Goal: Transaction & Acquisition: Purchase product/service

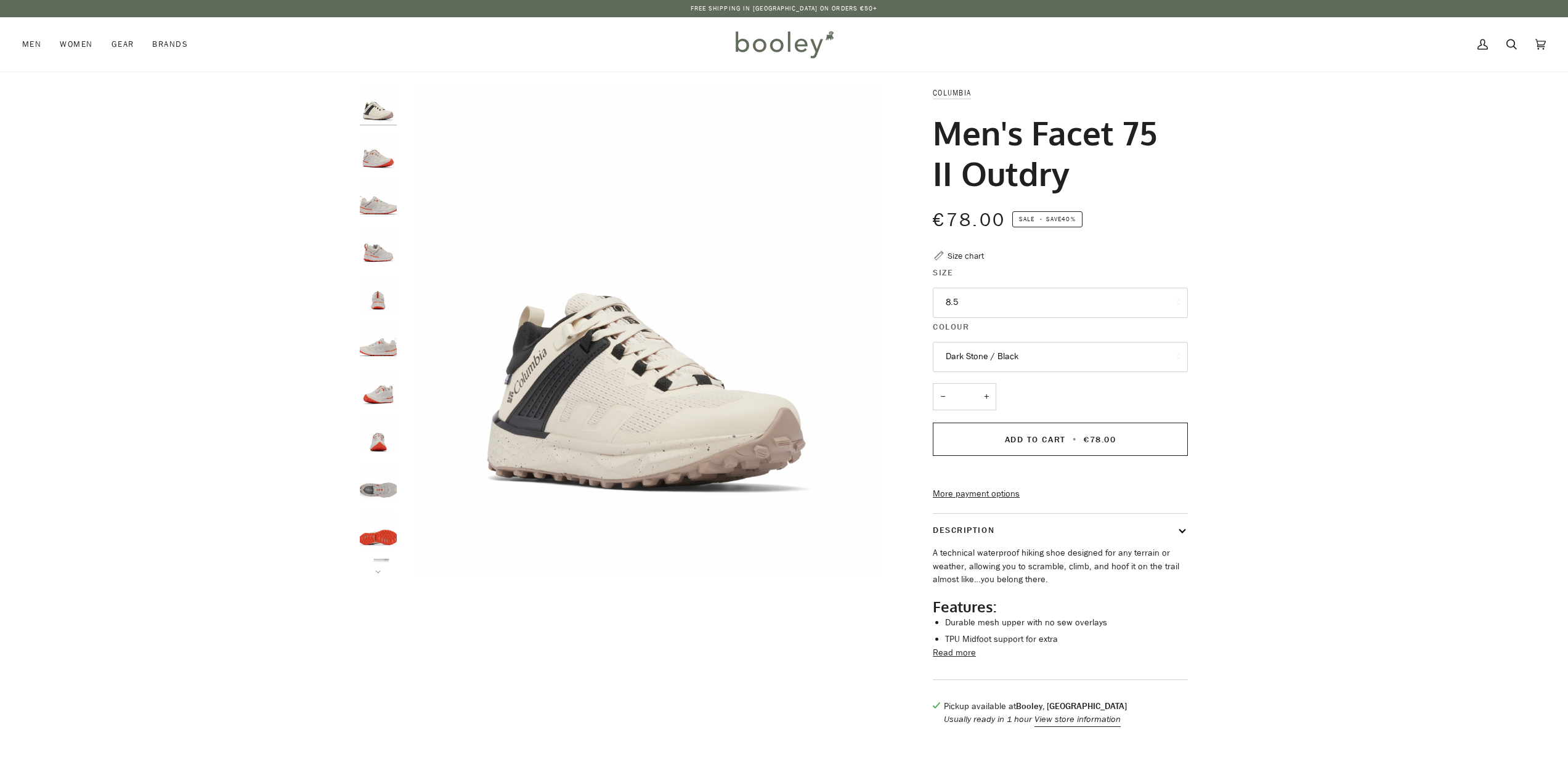
click at [1013, 357] on button "Dark Stone / Black" at bounding box center [1060, 356] width 255 height 30
click at [1033, 424] on link "Moonstone / Red Quartz" at bounding box center [1060, 418] width 254 height 31
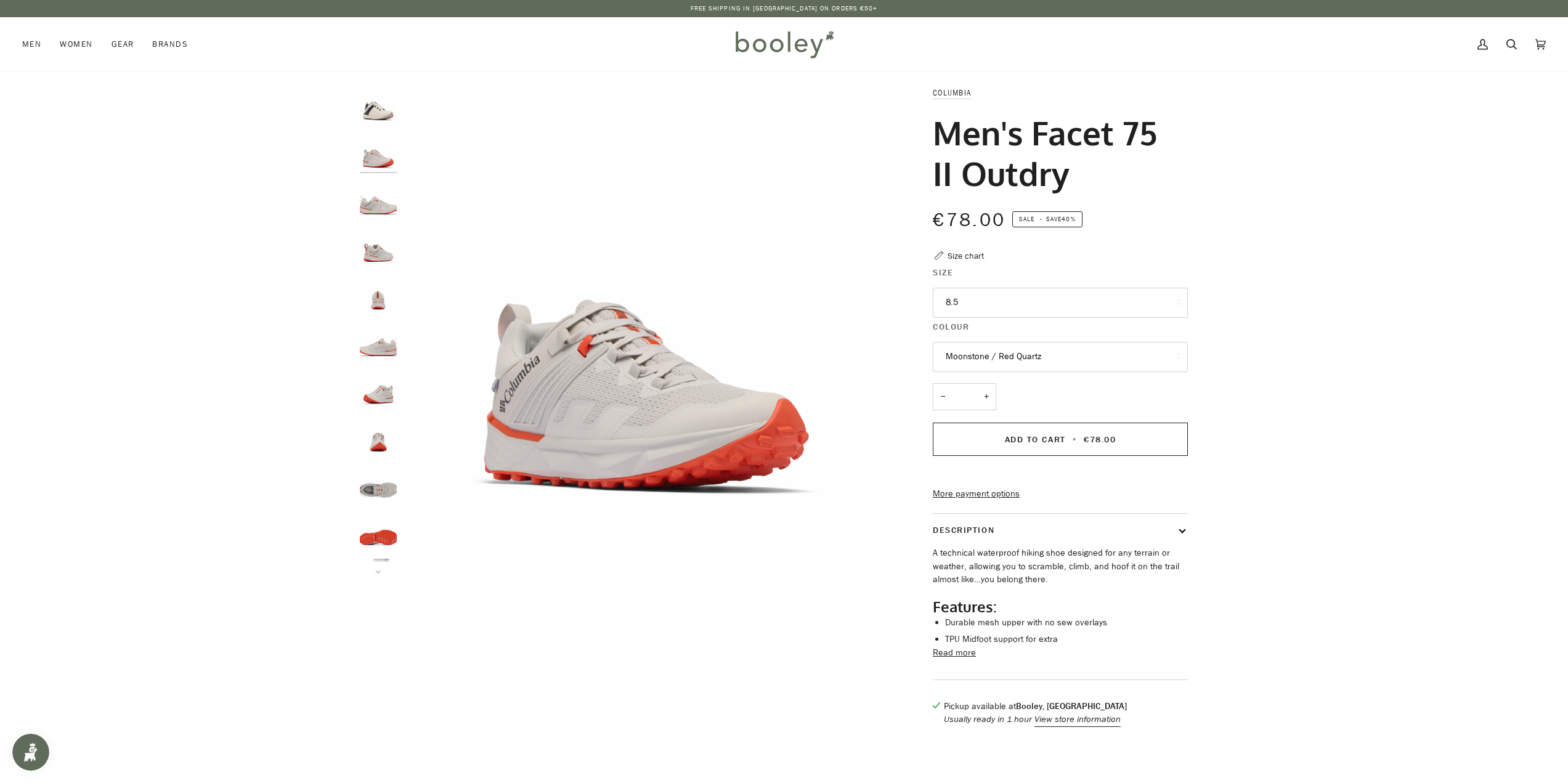
click at [987, 301] on button "8.5" at bounding box center [1060, 303] width 255 height 30
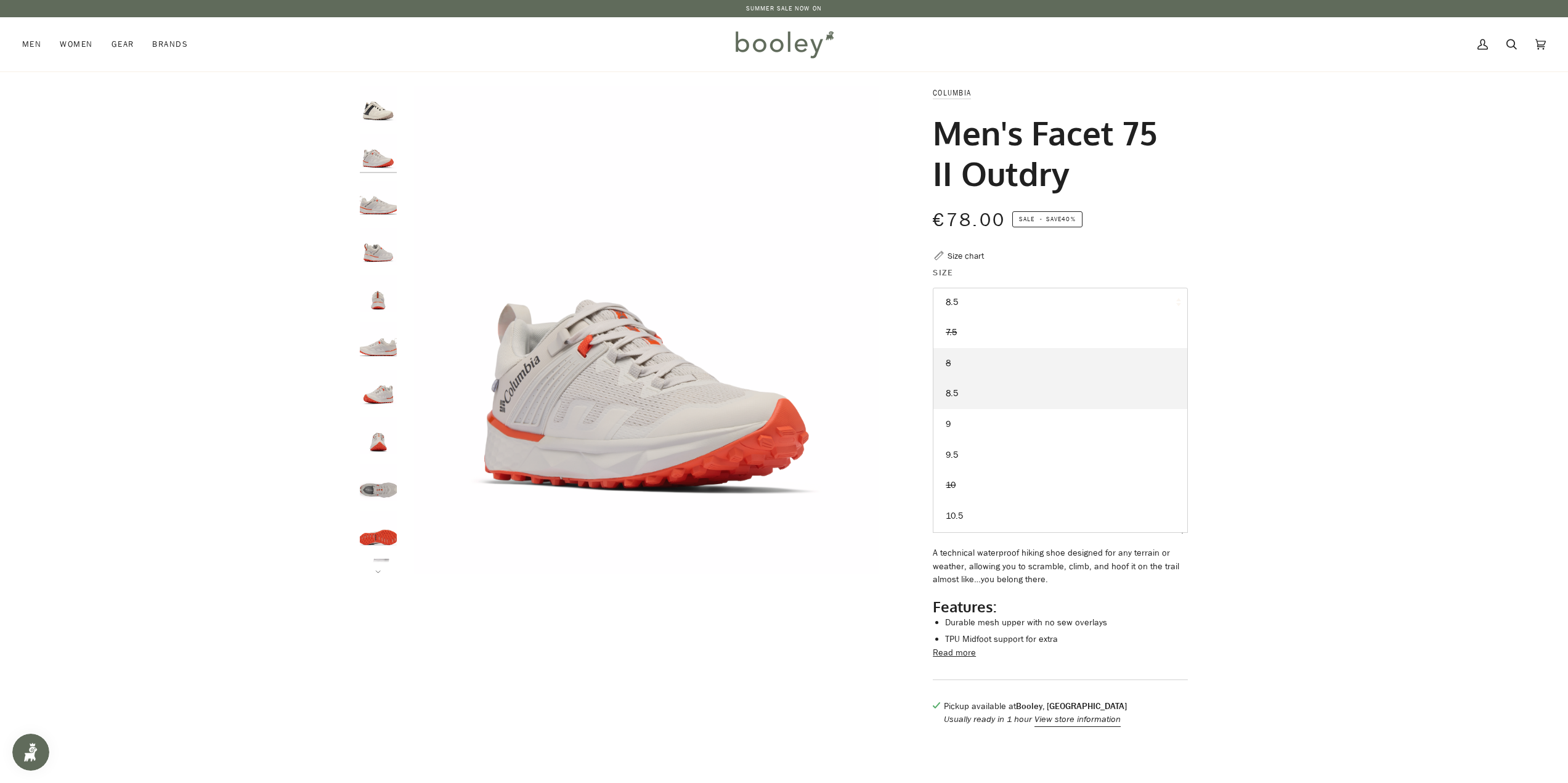
click at [984, 365] on link "8" at bounding box center [1060, 364] width 254 height 31
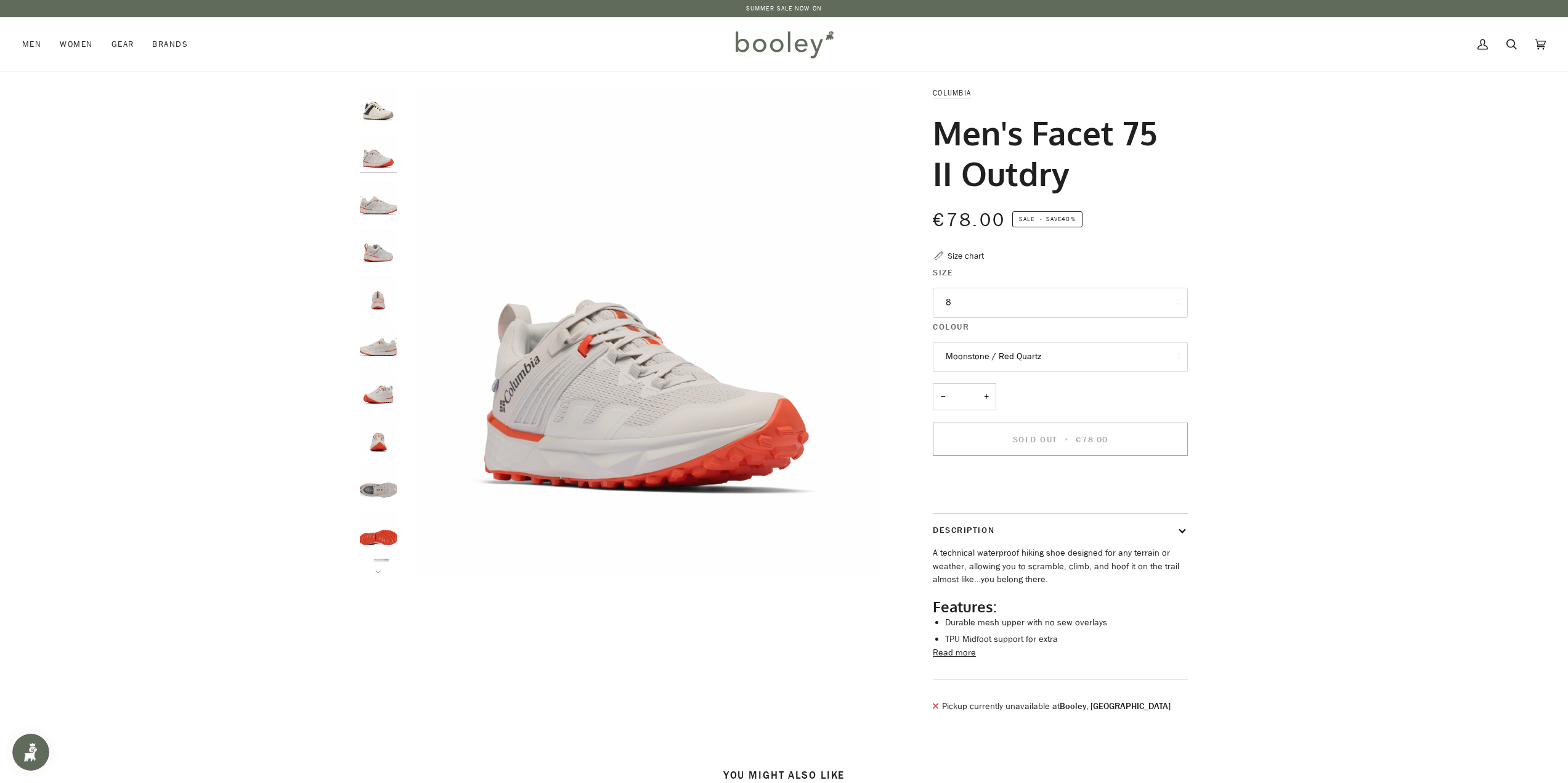
click at [1057, 317] on button "8" at bounding box center [1060, 303] width 255 height 30
click at [1021, 397] on link "8.5" at bounding box center [1060, 394] width 254 height 31
click at [1057, 357] on button "Moonstone / Red Quartz" at bounding box center [1060, 356] width 255 height 30
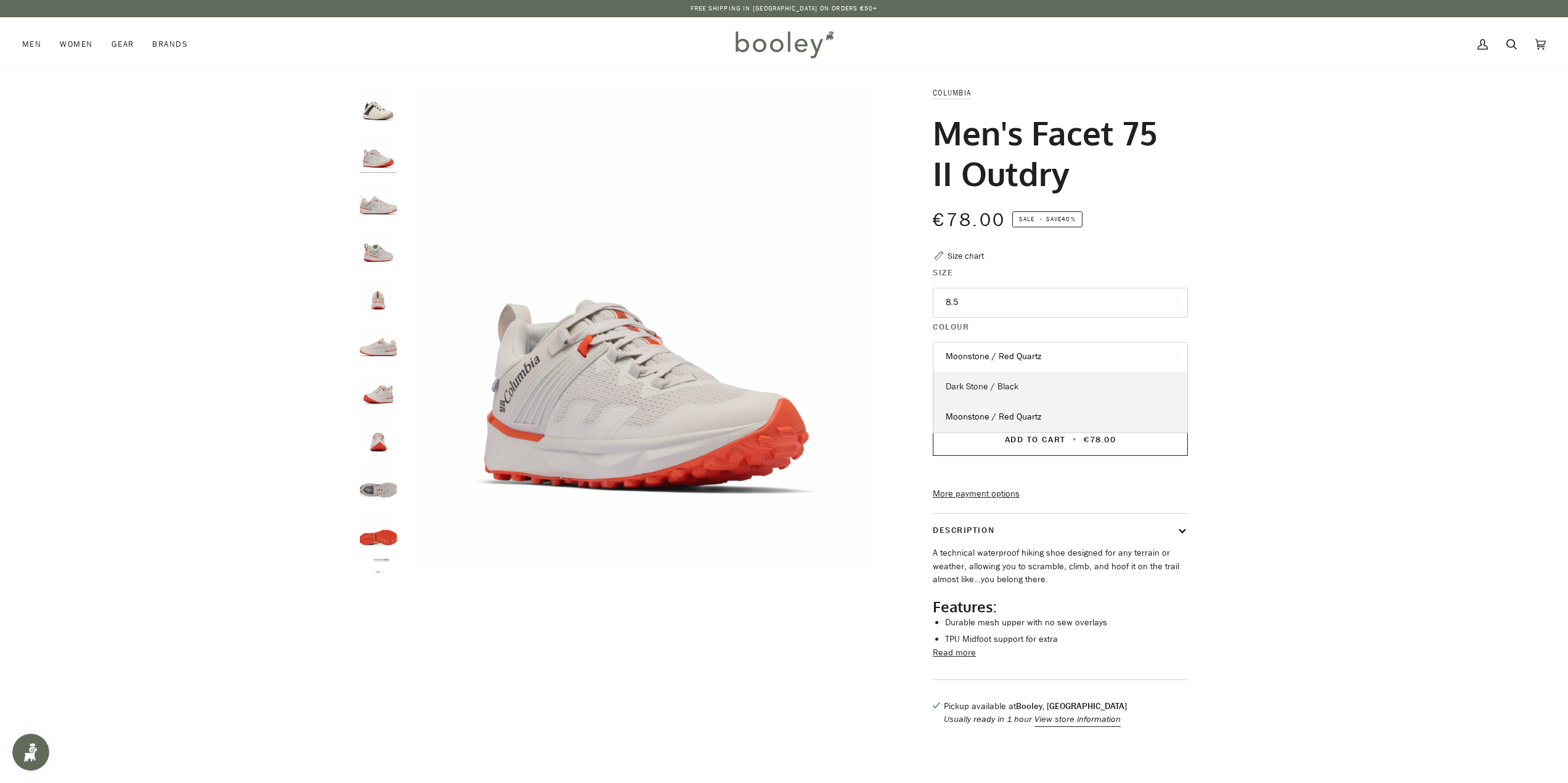
scroll to position [62, 0]
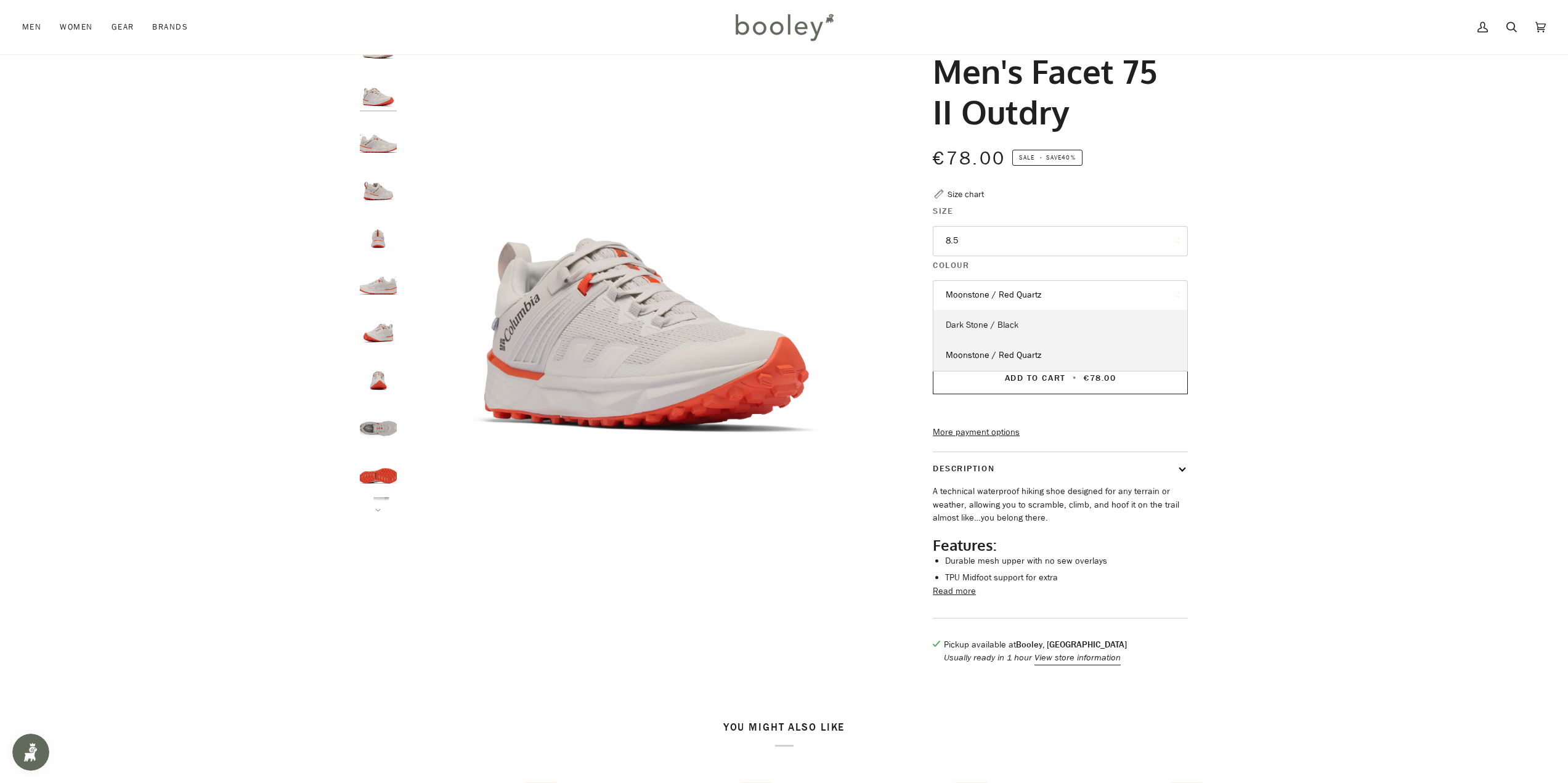
click at [993, 327] on span "Dark Stone / Black" at bounding box center [982, 325] width 72 height 12
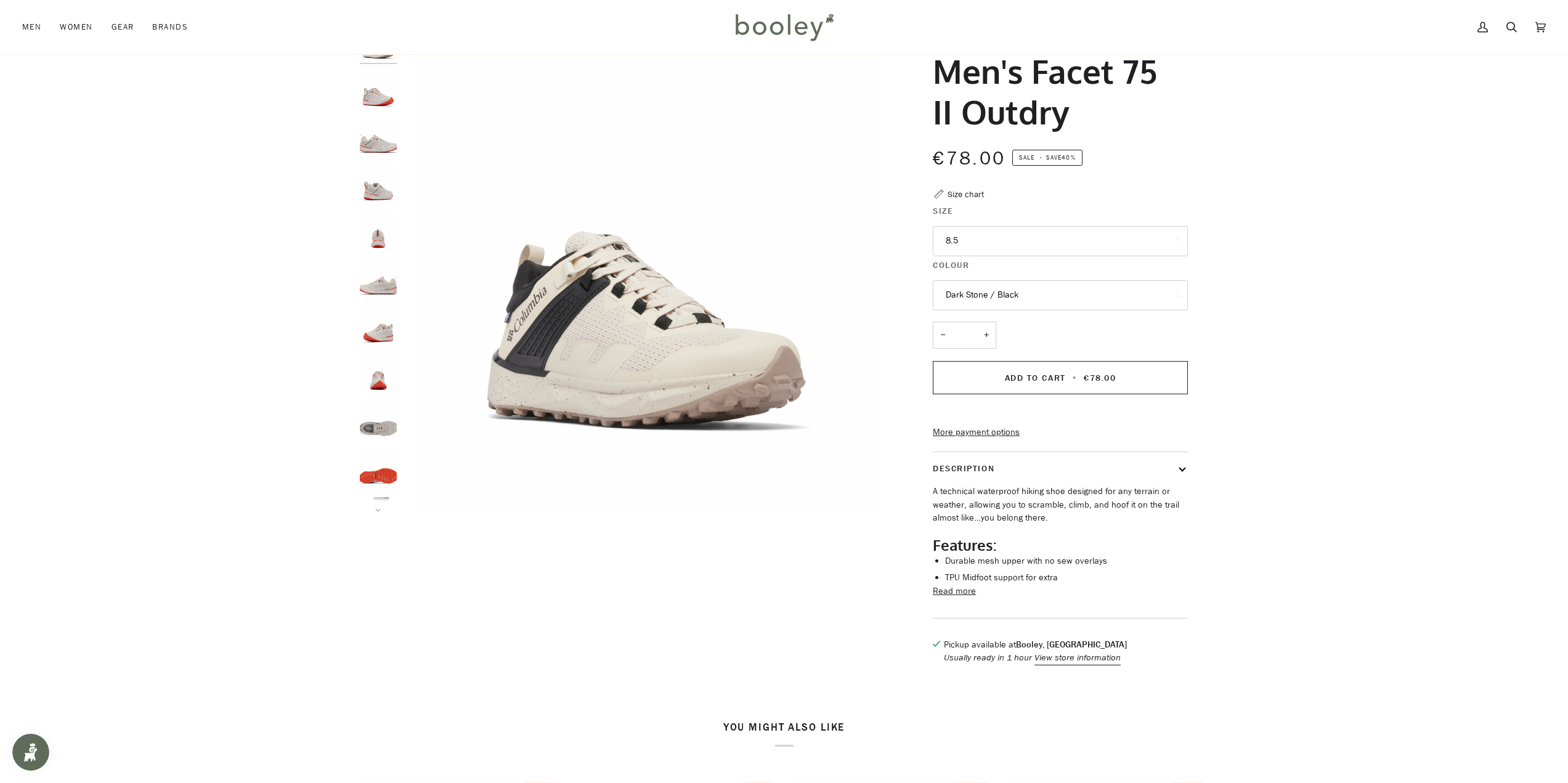
click at [994, 293] on button "Dark Stone / Black" at bounding box center [1060, 295] width 255 height 30
click at [1000, 297] on button "Dark Stone / Black" at bounding box center [1060, 295] width 255 height 30
click at [981, 295] on button "Dark Stone / Black" at bounding box center [1060, 295] width 255 height 30
click at [1022, 351] on span "Moonstone / Red Quartz" at bounding box center [993, 355] width 96 height 12
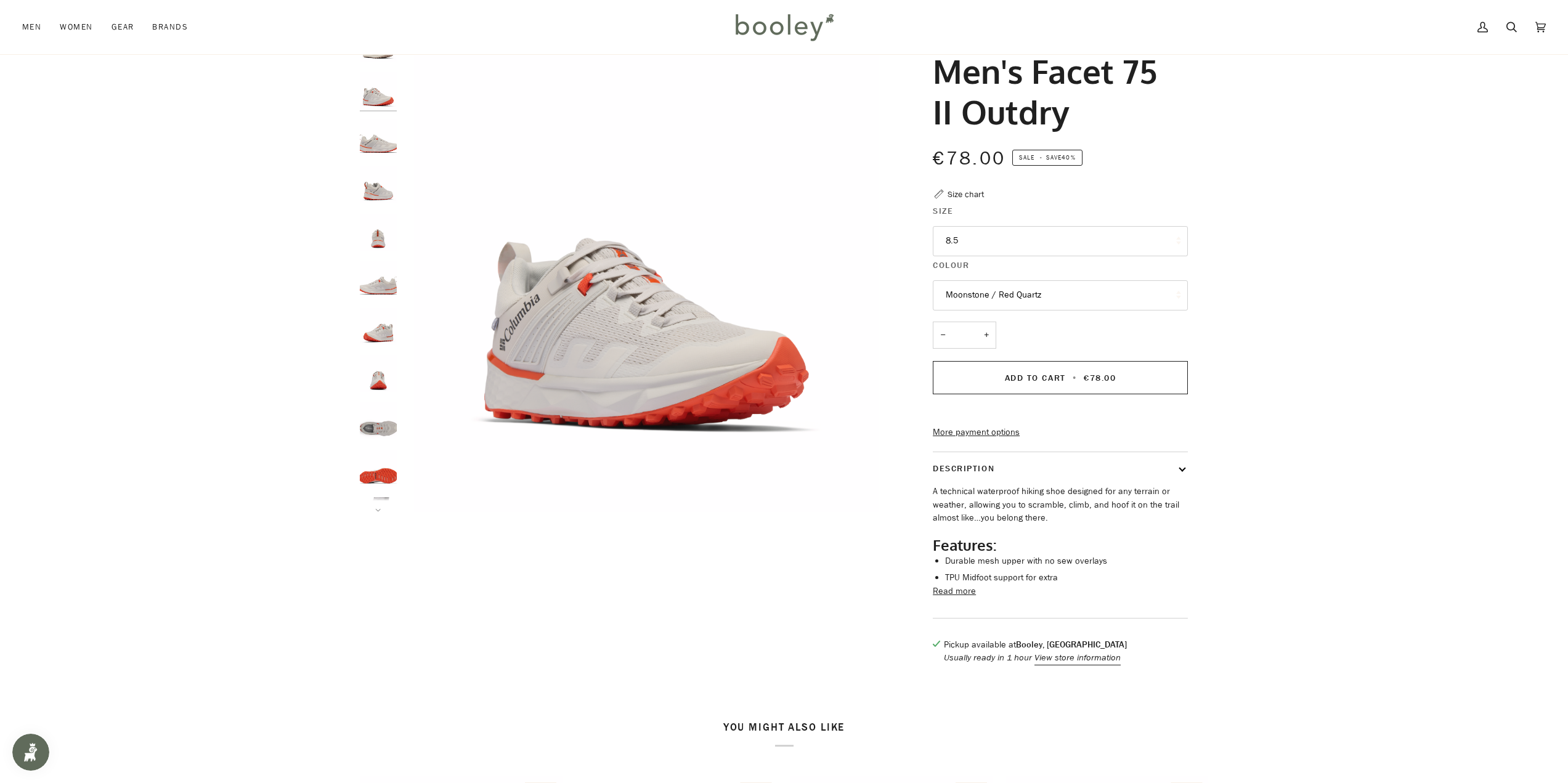
click at [1087, 249] on button "8.5" at bounding box center [1060, 241] width 255 height 30
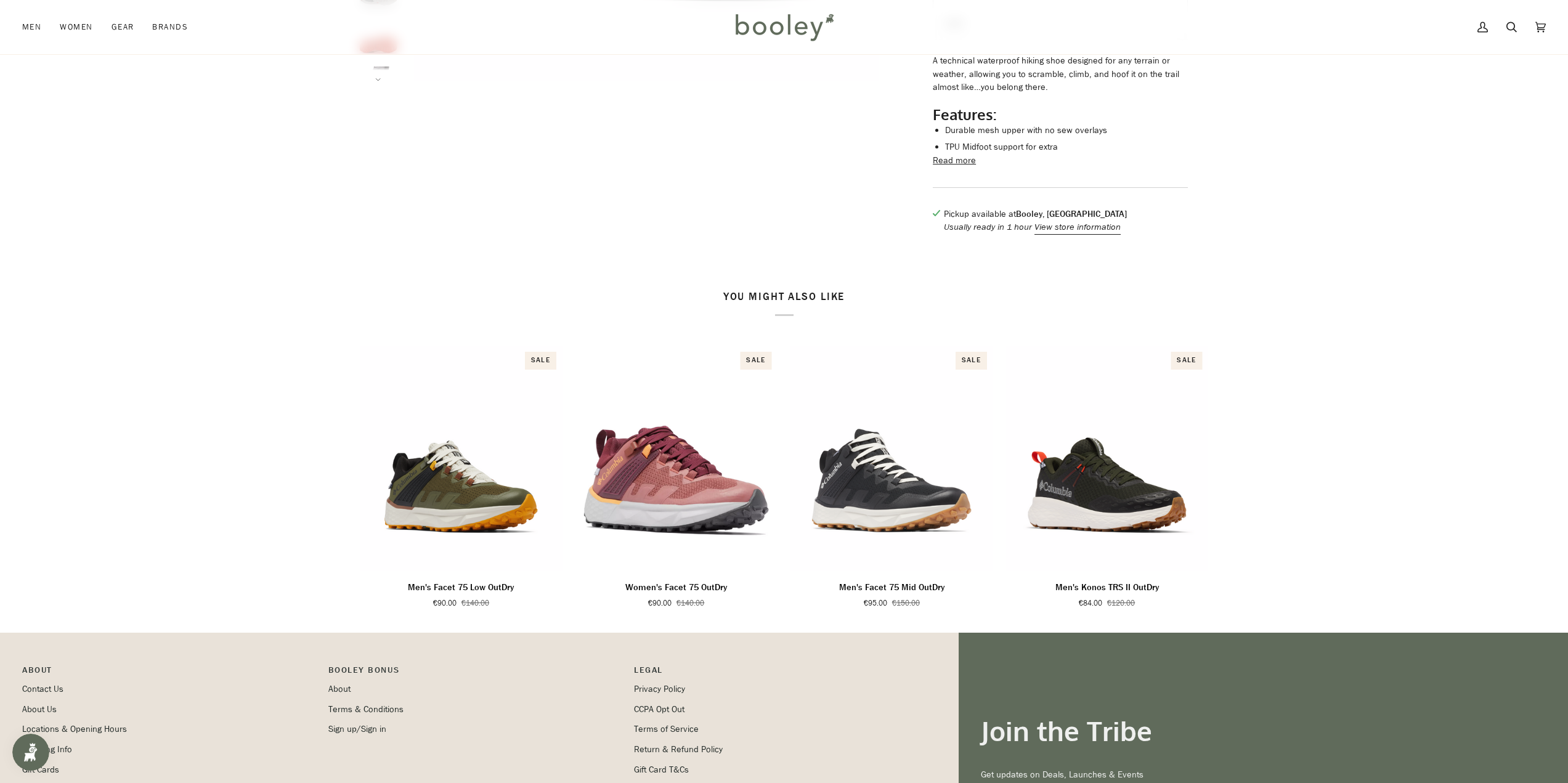
scroll to position [493, 0]
